Goal: Task Accomplishment & Management: Manage account settings

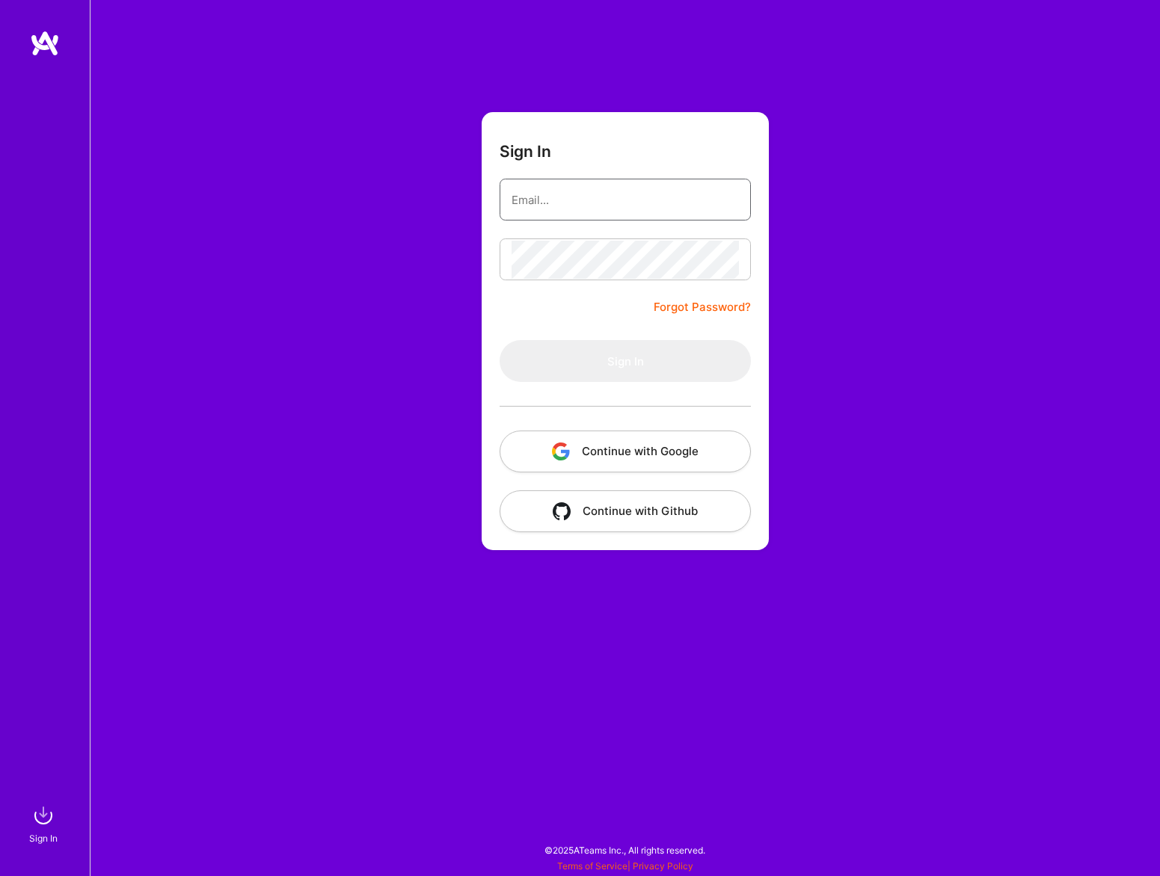
type input "[PERSON_NAME][EMAIL_ADDRESS][PERSON_NAME][DOMAIN_NAME]"
click at [614, 283] on form "Sign In [PERSON_NAME][EMAIL_ADDRESS][PERSON_NAME][DOMAIN_NAME] Forgot Password?…" at bounding box center [625, 331] width 287 height 438
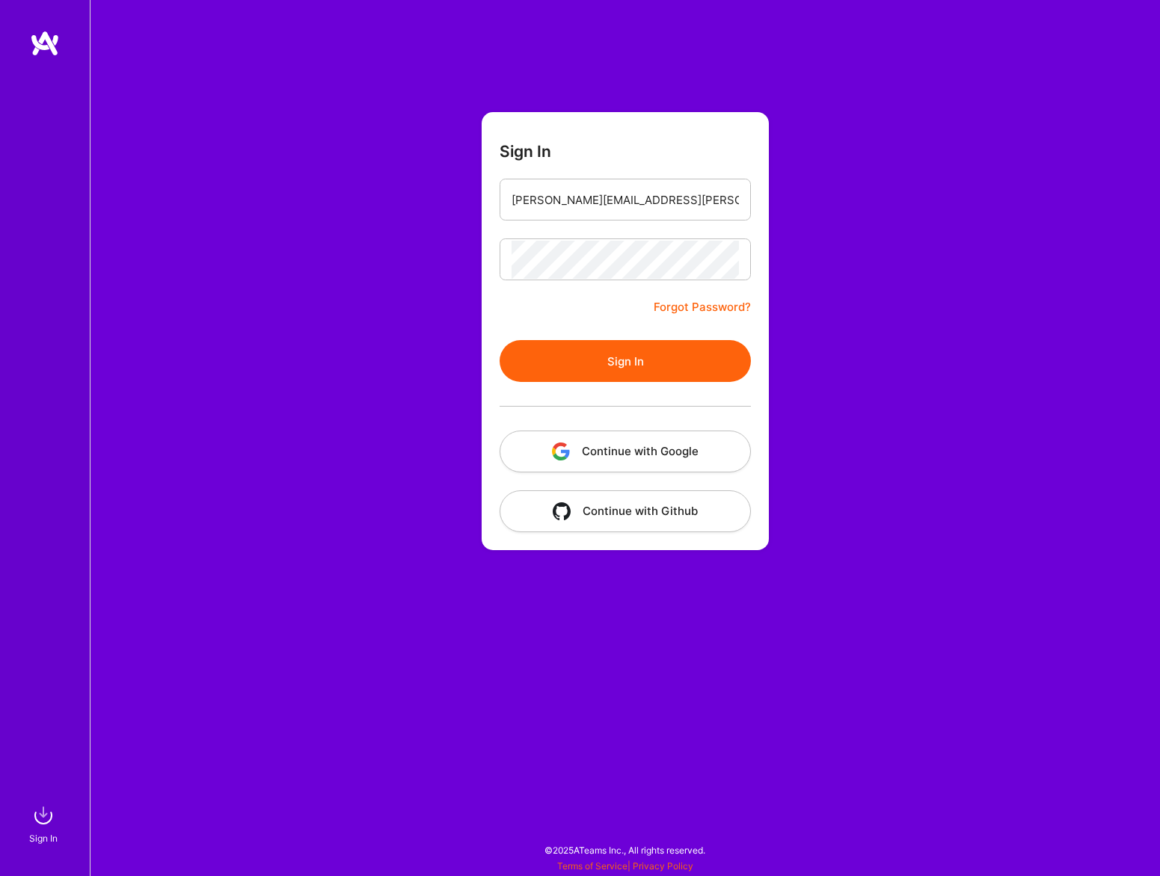
click at [640, 354] on button "Sign In" at bounding box center [624, 361] width 251 height 42
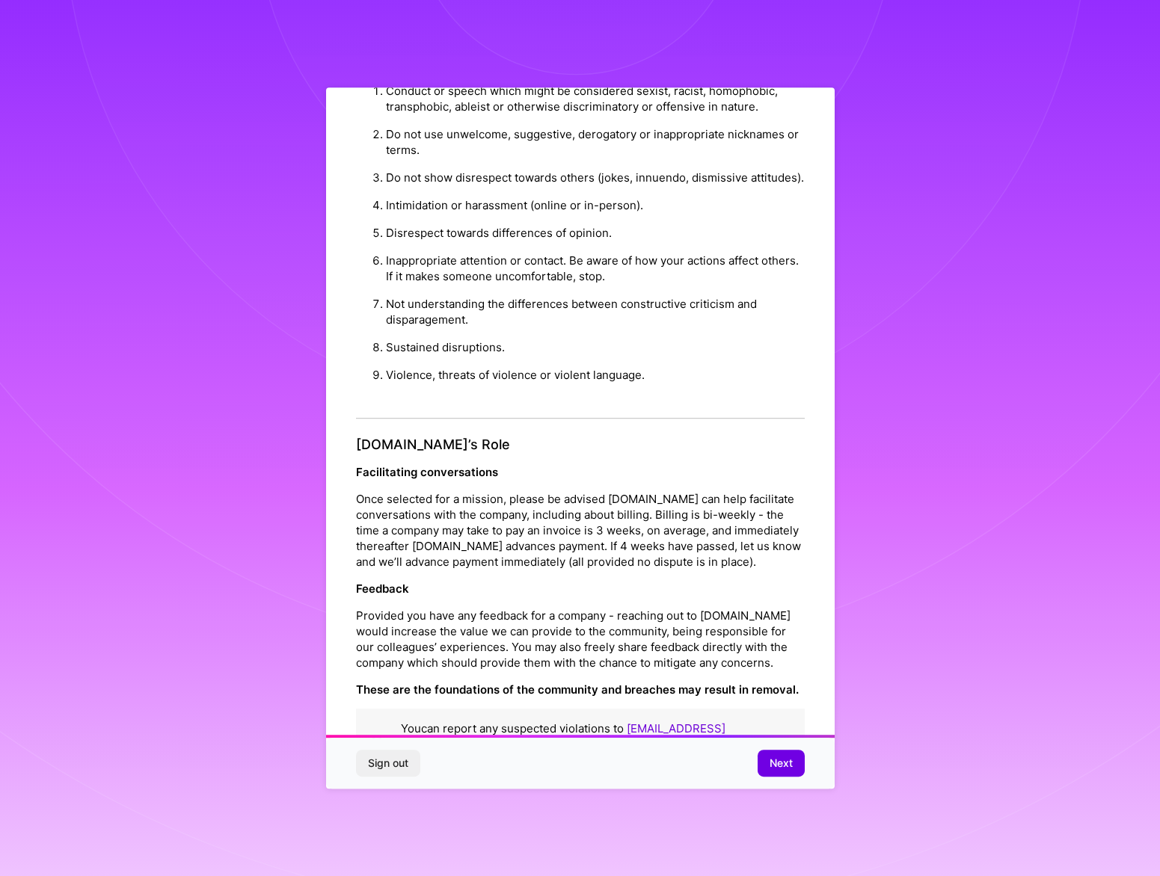
scroll to position [40, 0]
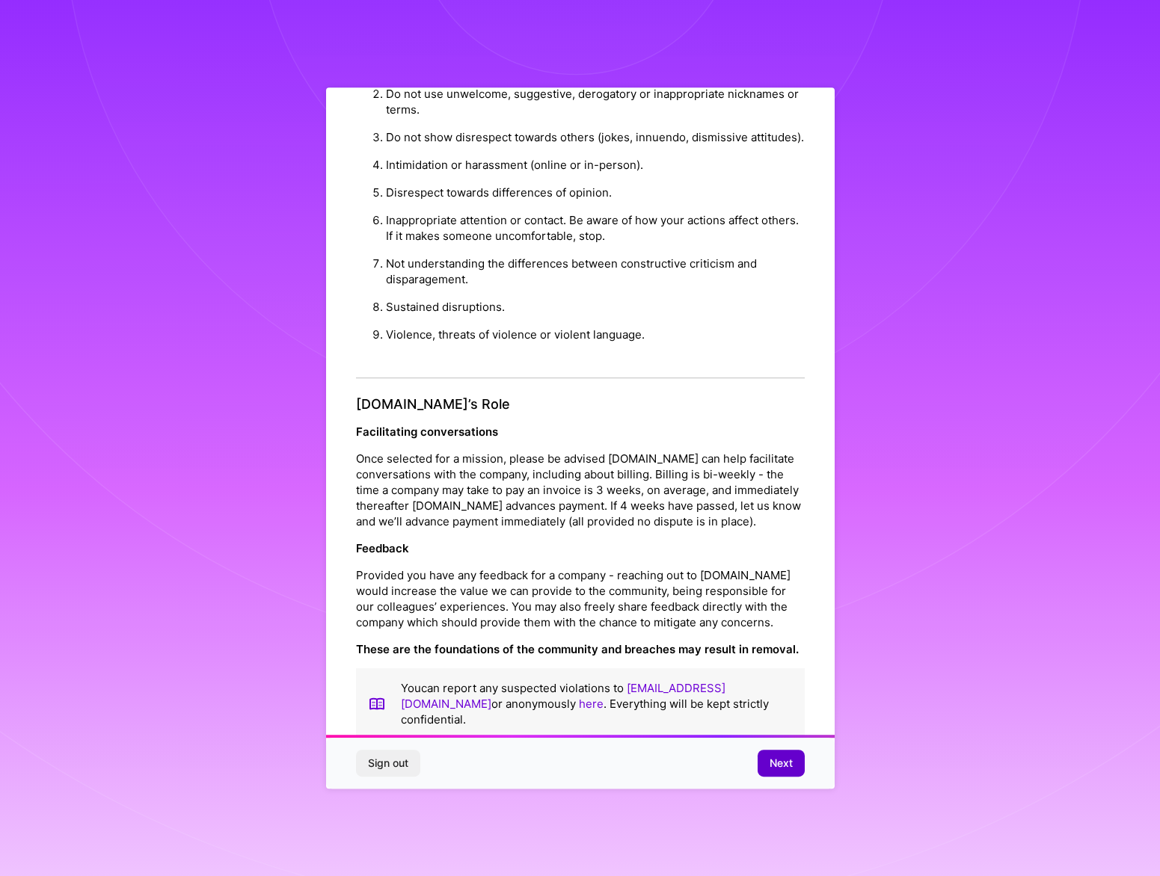
click at [784, 766] on span "Next" at bounding box center [780, 763] width 23 height 15
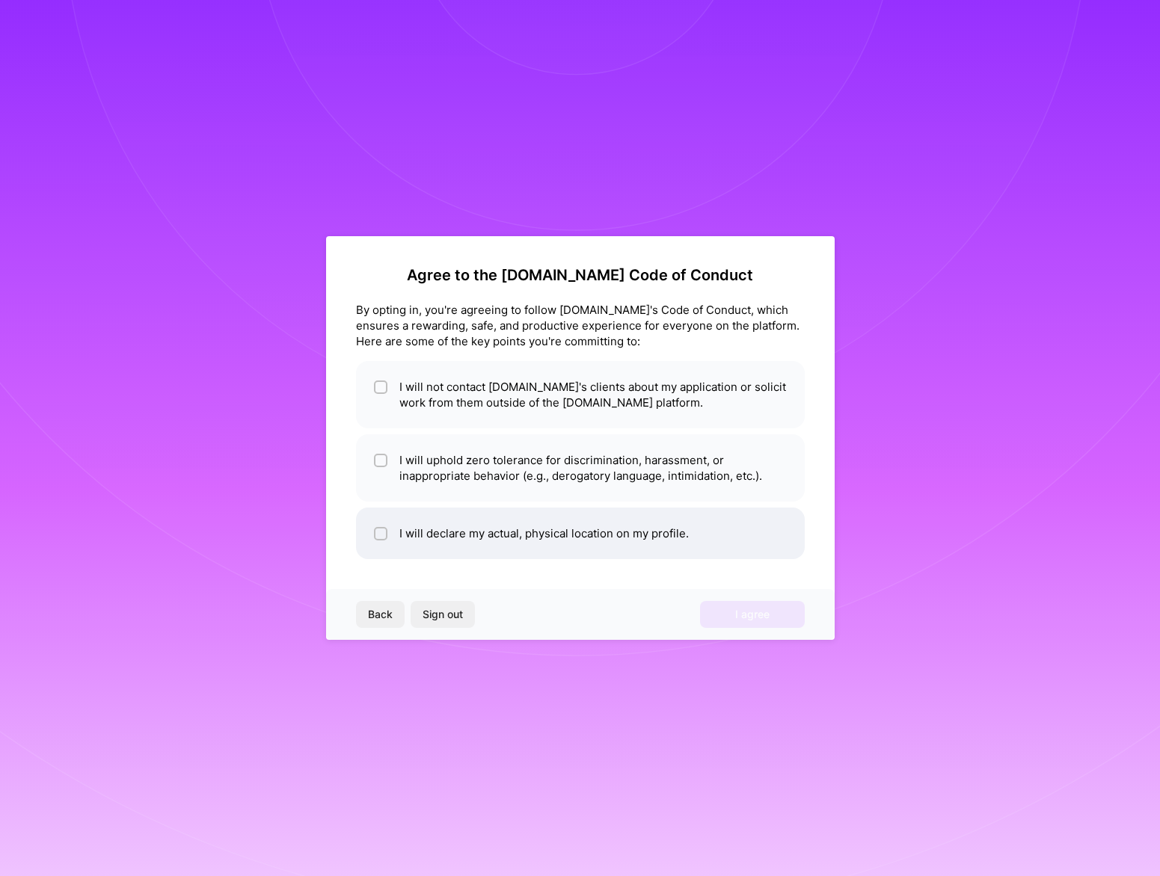
click at [378, 532] on input "checkbox" at bounding box center [382, 534] width 10 height 10
checkbox input "true"
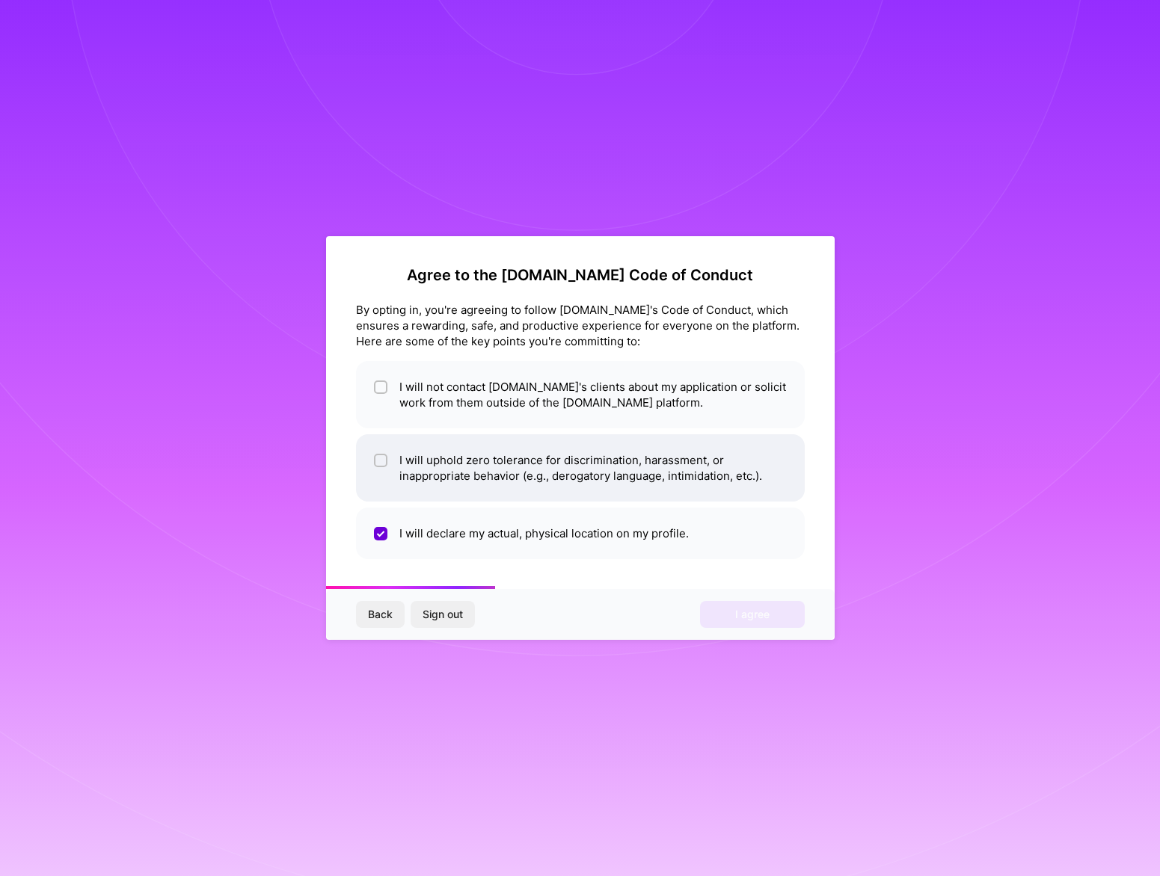
click at [382, 459] on input "checkbox" at bounding box center [382, 461] width 10 height 10
checkbox input "true"
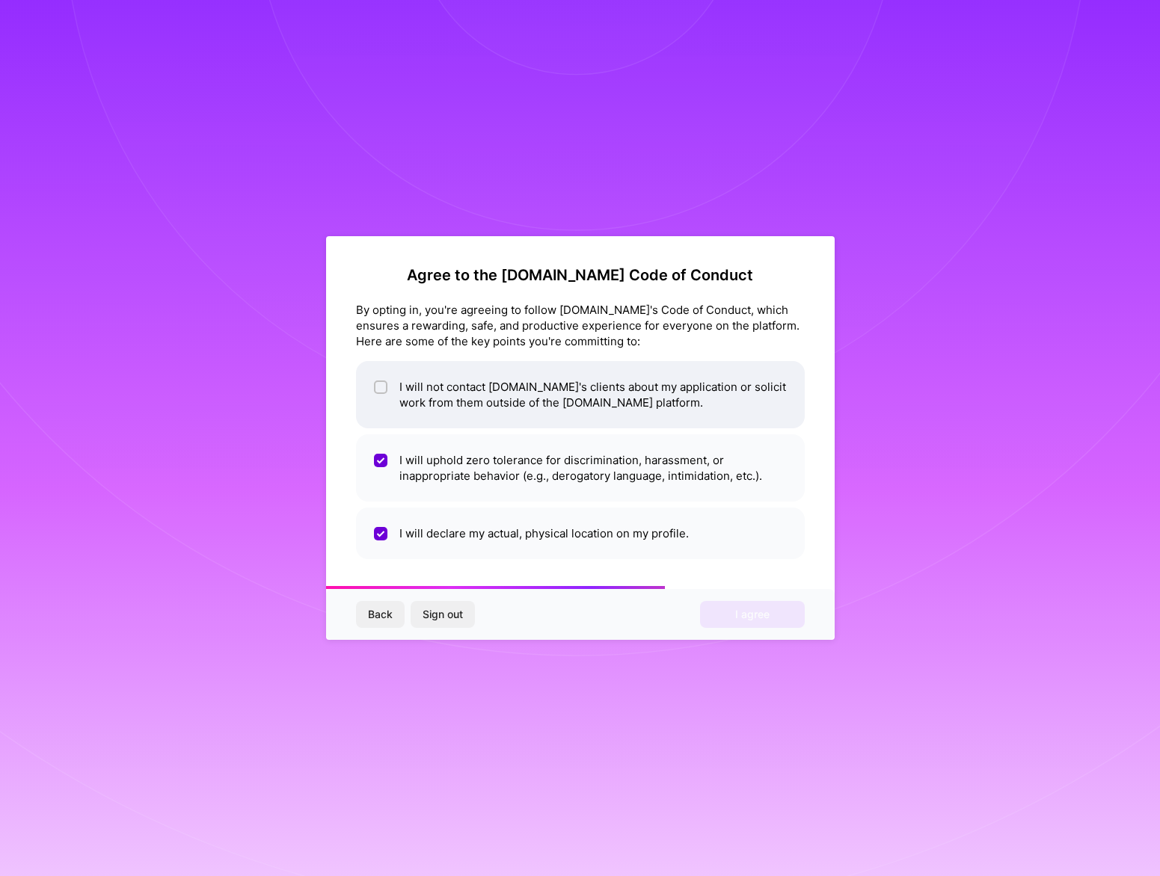
click at [379, 388] on input "checkbox" at bounding box center [382, 388] width 10 height 10
checkbox input "true"
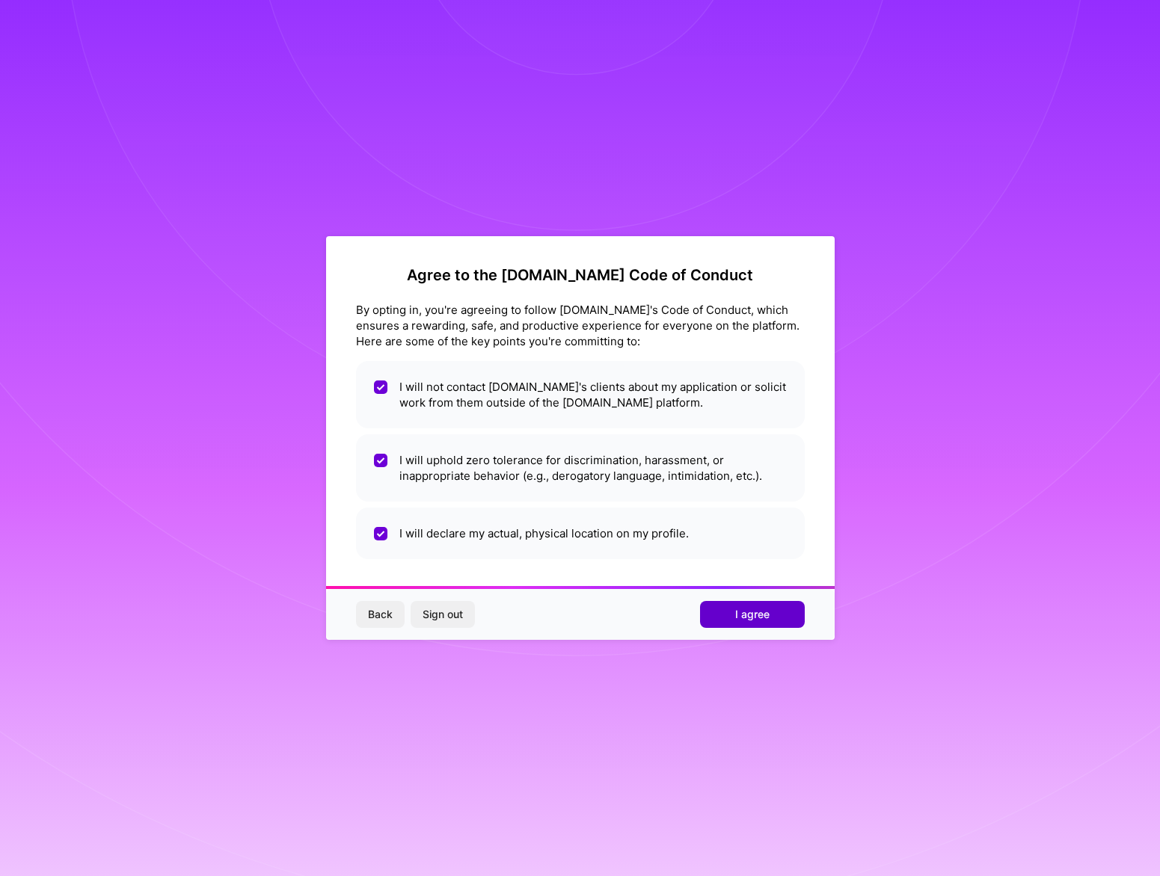
click at [728, 616] on button "I agree" at bounding box center [752, 614] width 105 height 27
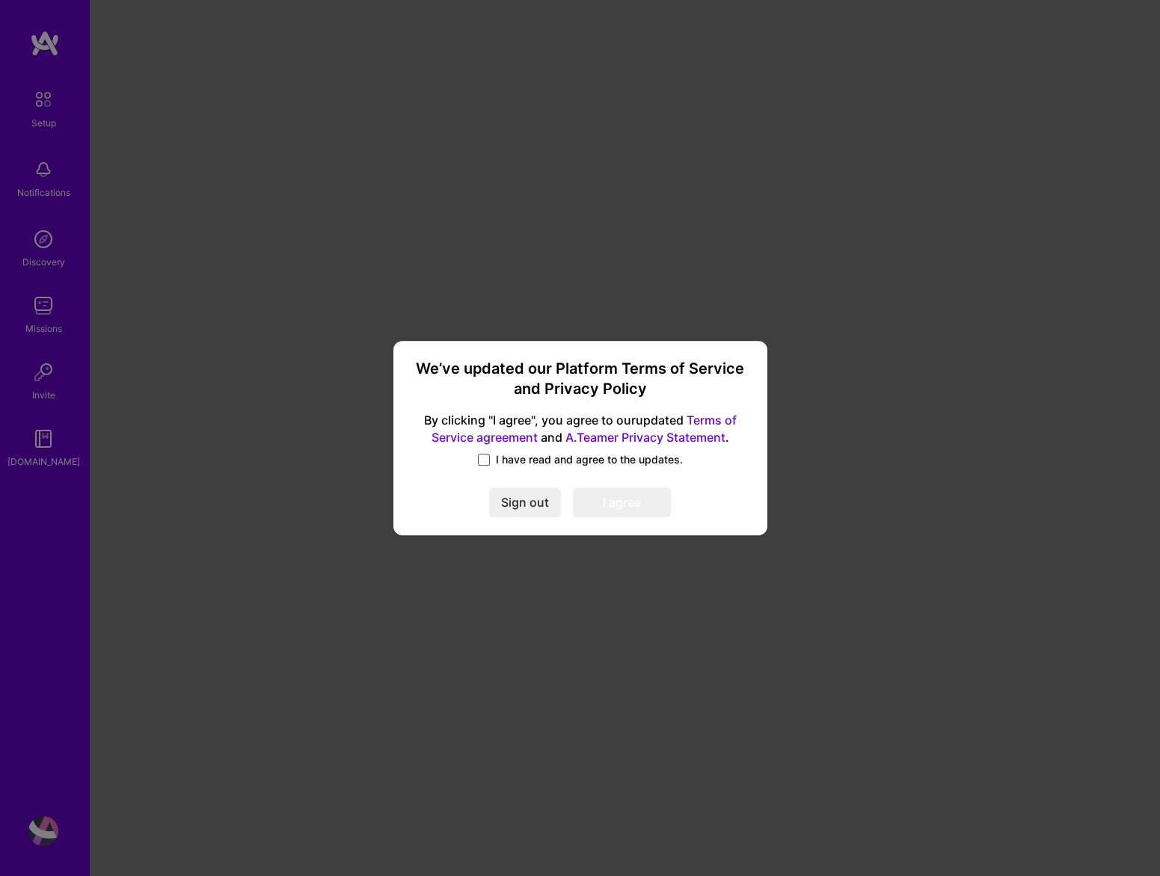
click at [487, 458] on span at bounding box center [484, 460] width 12 height 12
click at [0, 0] on input "I have read and agree to the updates." at bounding box center [0, 0] width 0 height 0
click at [620, 504] on button "I agree" at bounding box center [622, 503] width 98 height 30
